Goal: Task Accomplishment & Management: Manage account settings

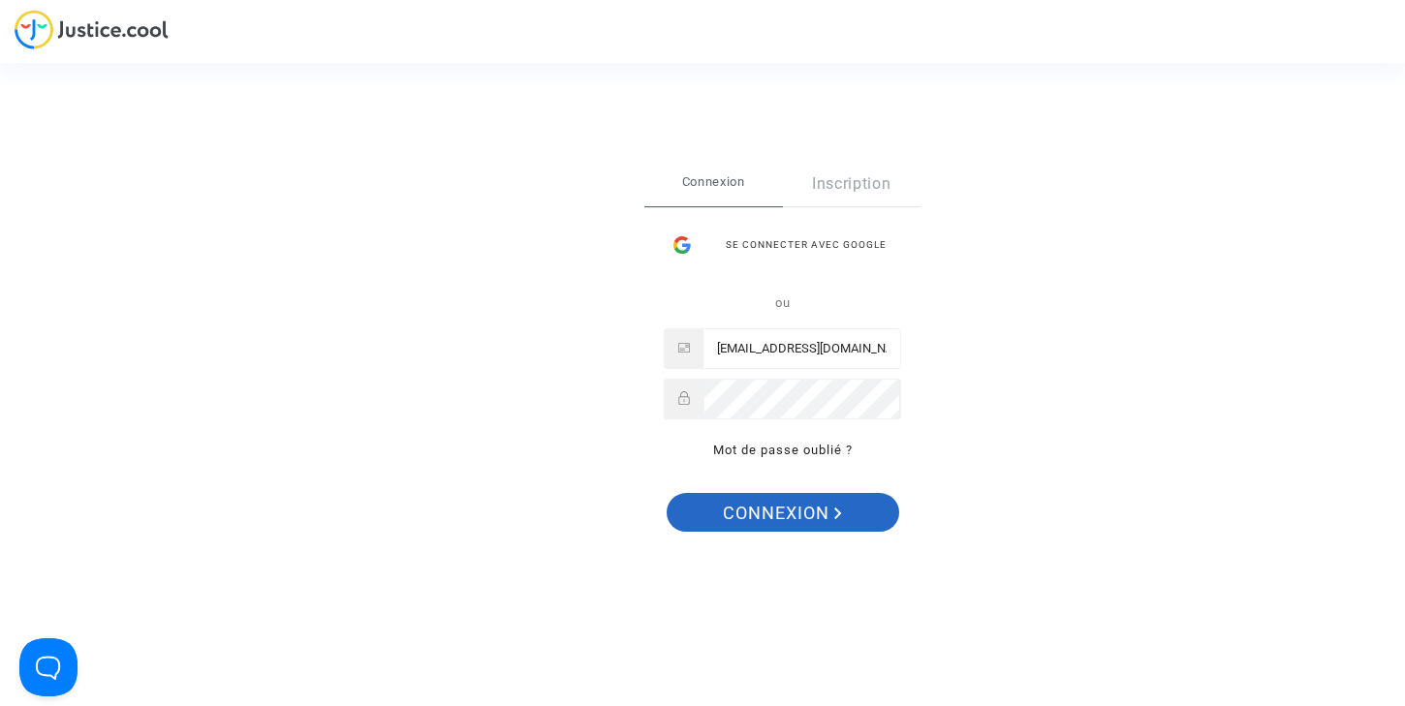
click at [766, 516] on span "Connexion" at bounding box center [782, 513] width 119 height 41
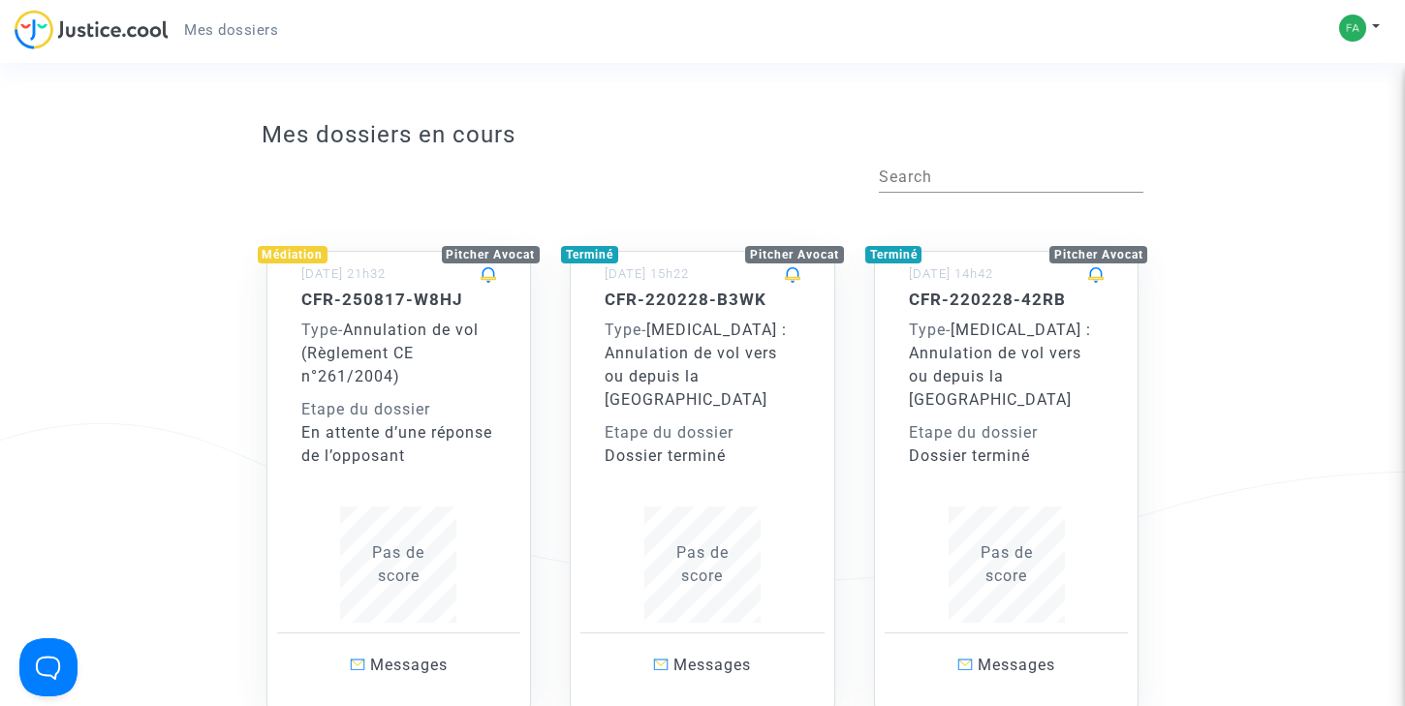
click at [484, 353] on div "Type - Annulation de vol (Règlement CE n°261/2004)" at bounding box center [399, 354] width 196 height 70
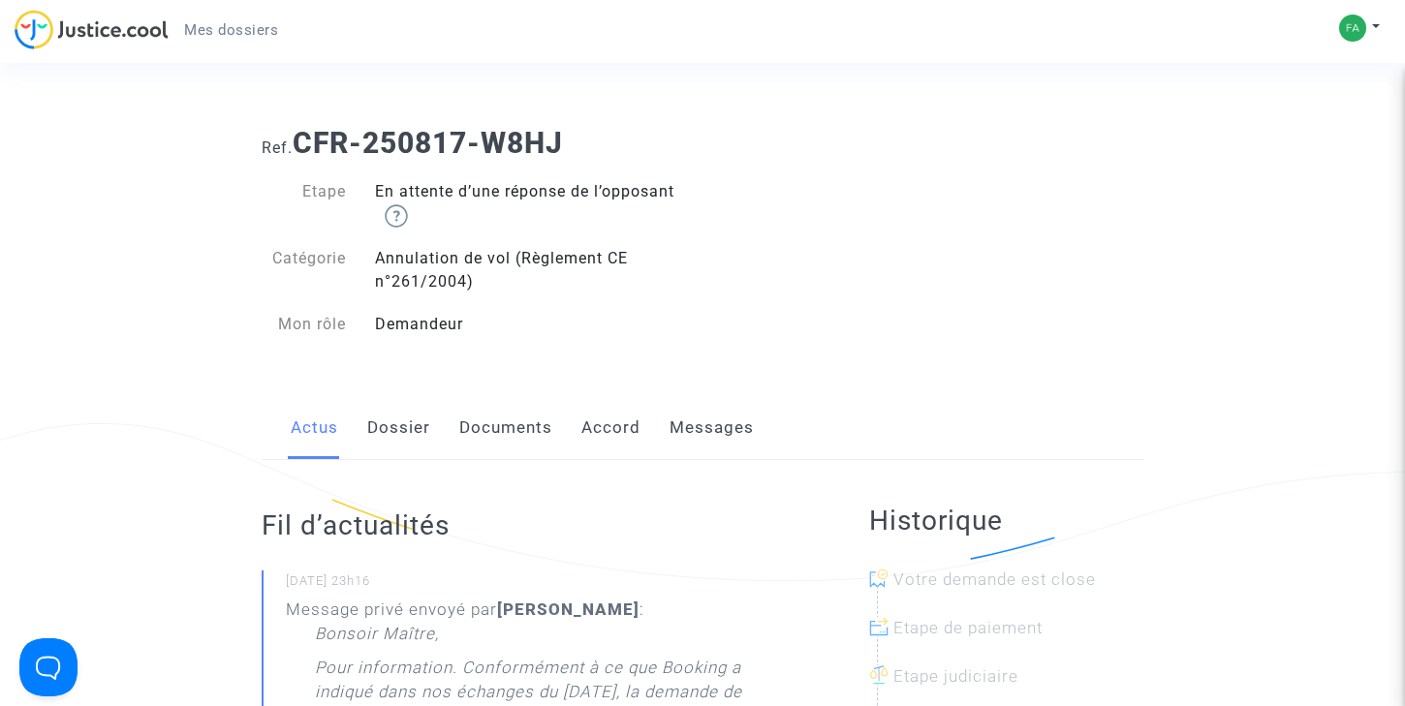
click at [415, 434] on link "Dossier" at bounding box center [398, 428] width 63 height 64
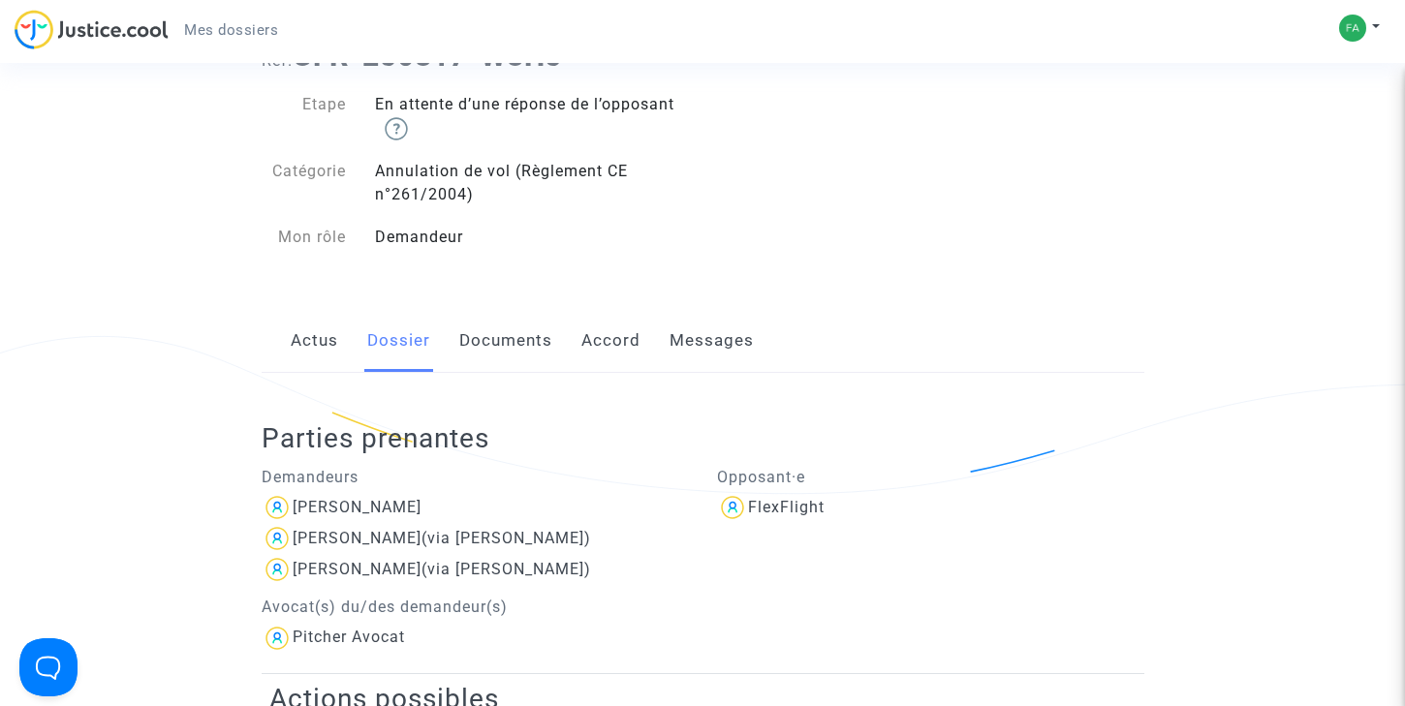
scroll to position [92, 0]
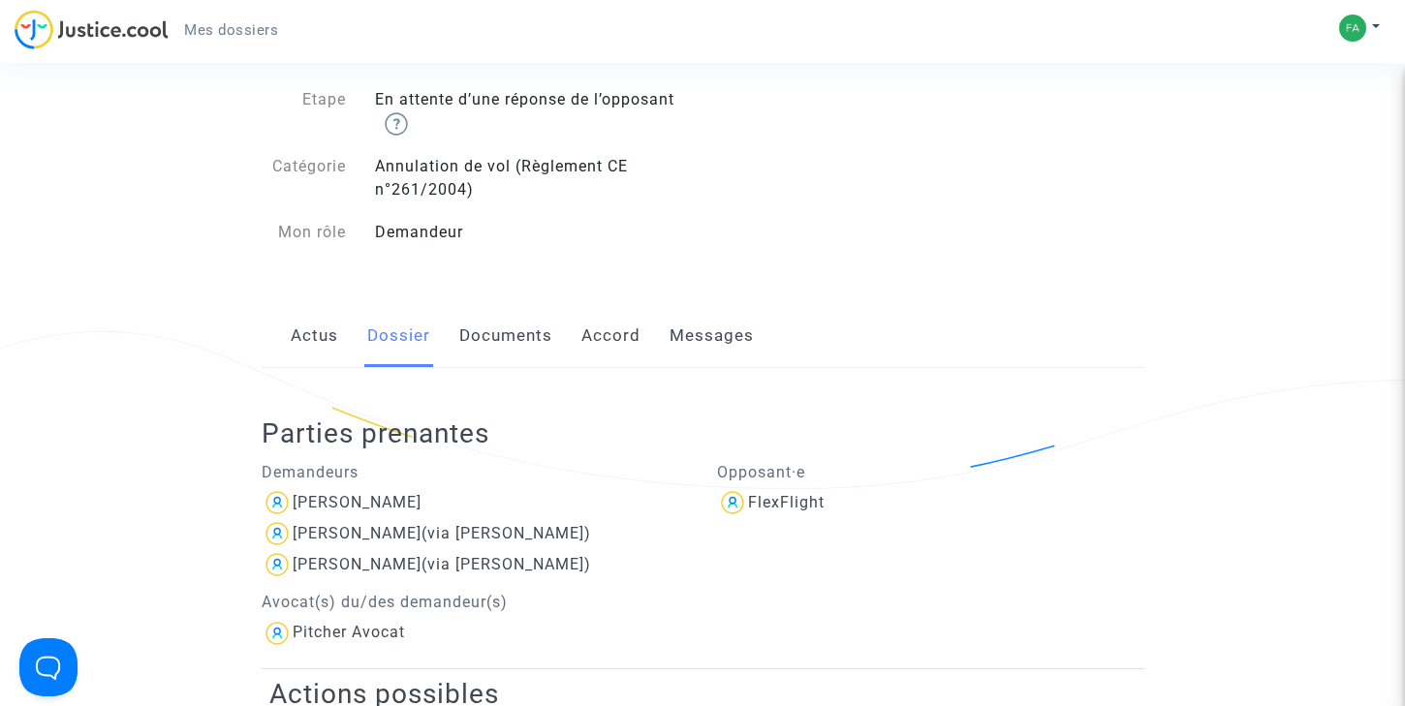
click at [522, 336] on link "Documents" at bounding box center [505, 336] width 93 height 64
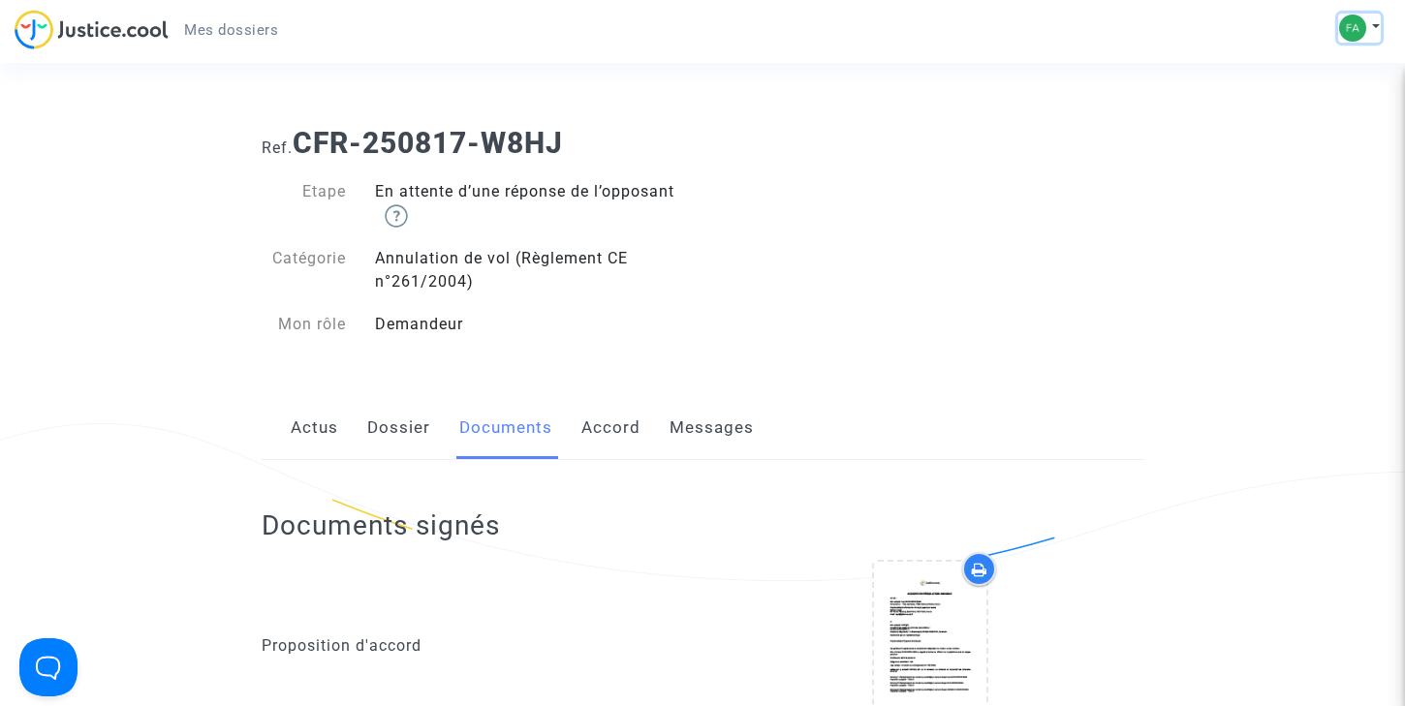
click at [1362, 26] on img at bounding box center [1352, 28] width 27 height 27
click at [1279, 131] on link "Déconnexion" at bounding box center [1302, 130] width 153 height 31
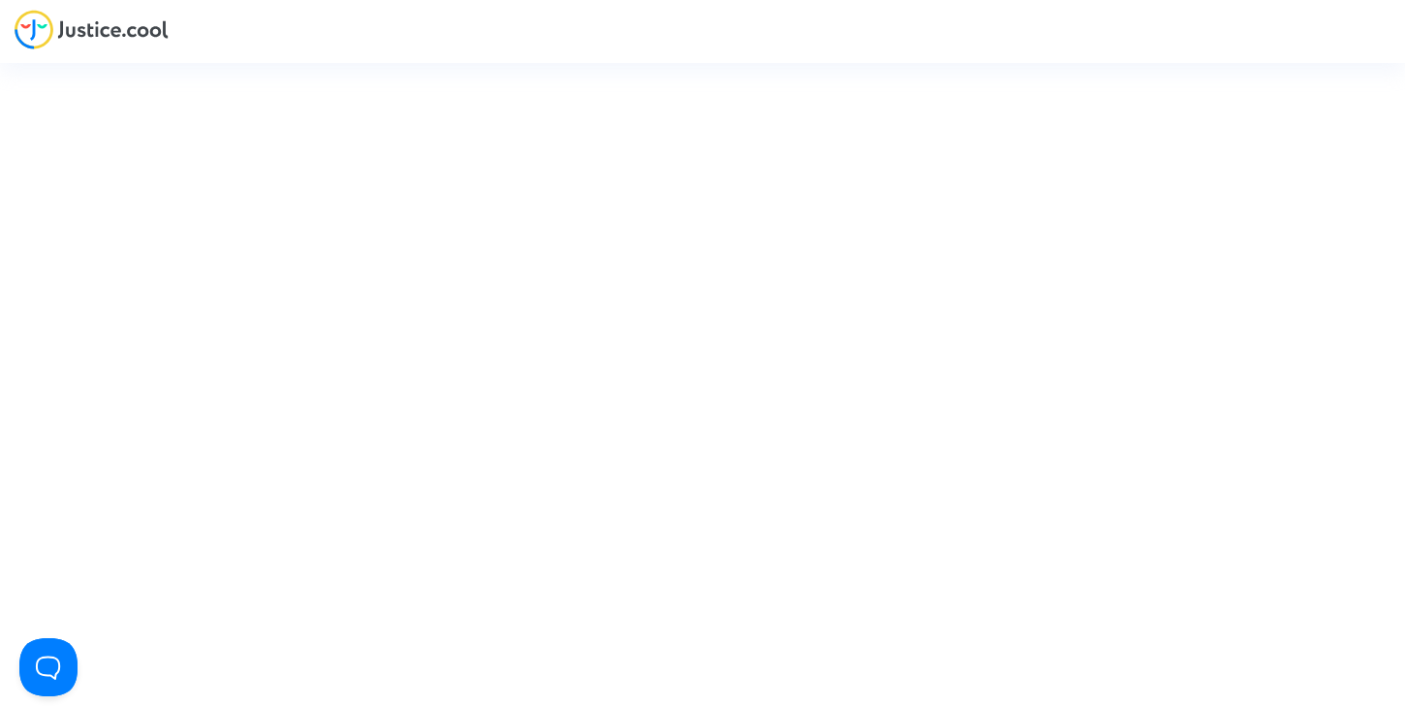
type input "[EMAIL_ADDRESS][DOMAIN_NAME]"
